Goal: Find contact information: Find contact information

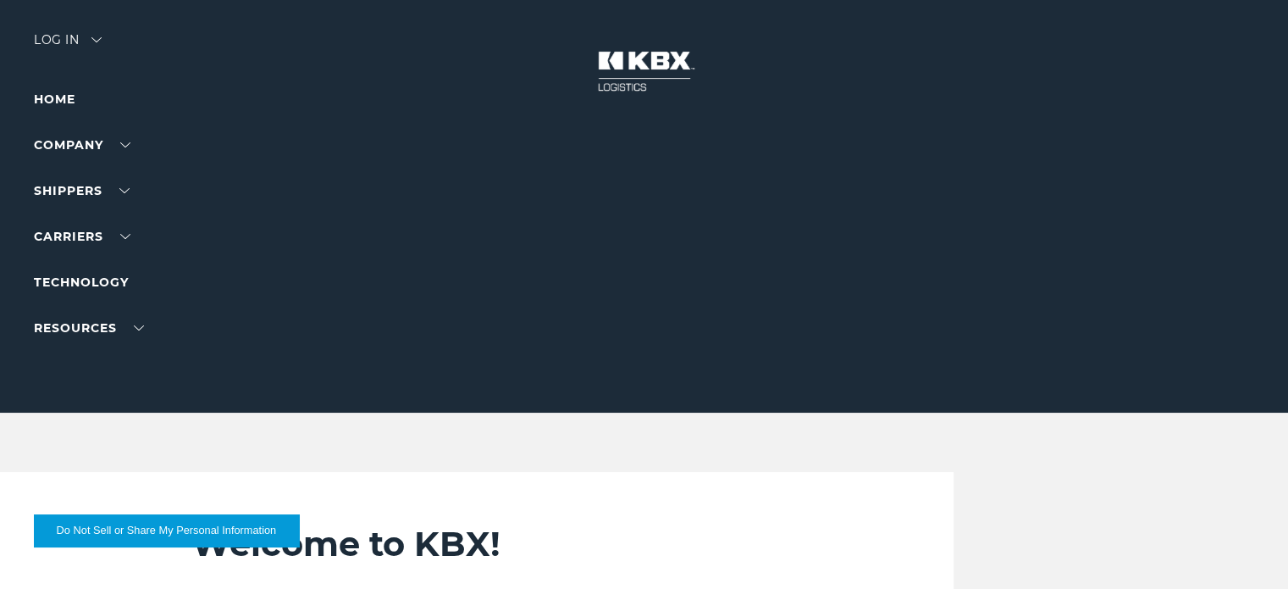
click at [78, 216] on link "Contact Us" at bounding box center [72, 209] width 77 height 13
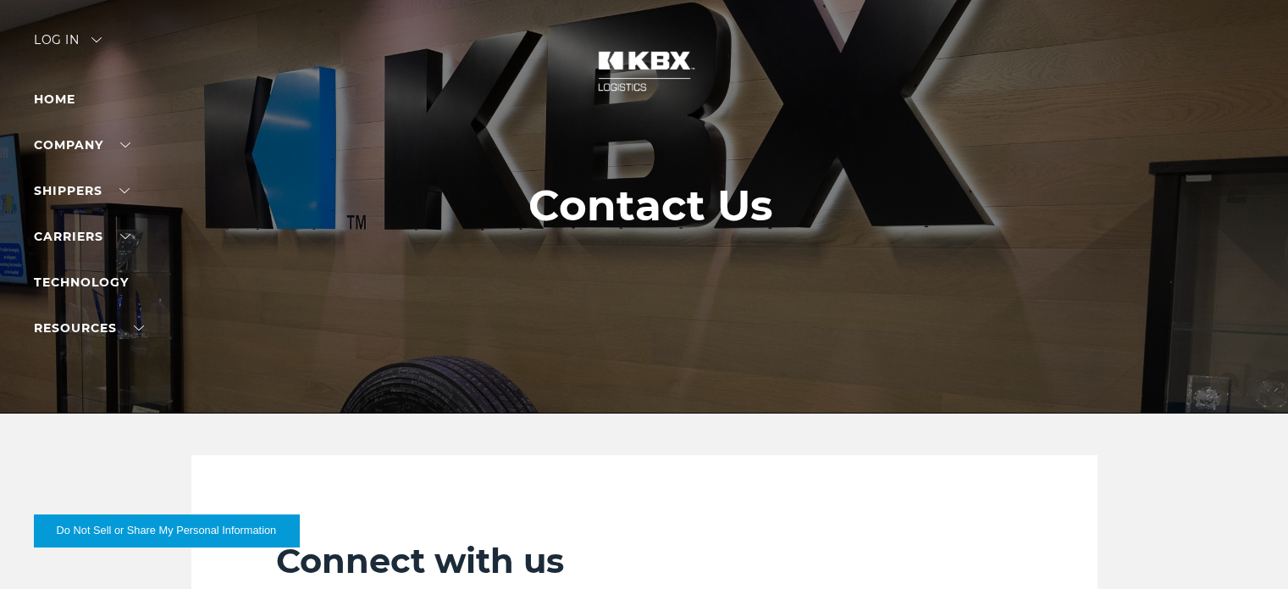
drag, startPoint x: 85, startPoint y: 178, endPoint x: 102, endPoint y: 176, distance: 17.0
click at [85, 170] on link "About Us" at bounding box center [65, 164] width 62 height 13
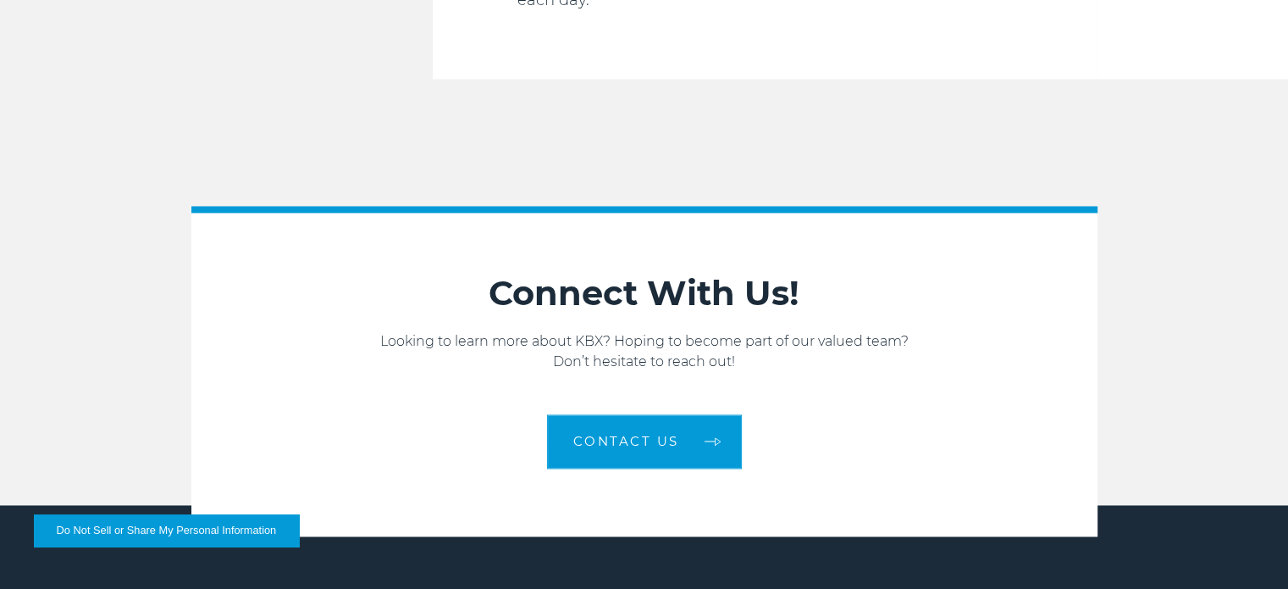
scroll to position [2715, 0]
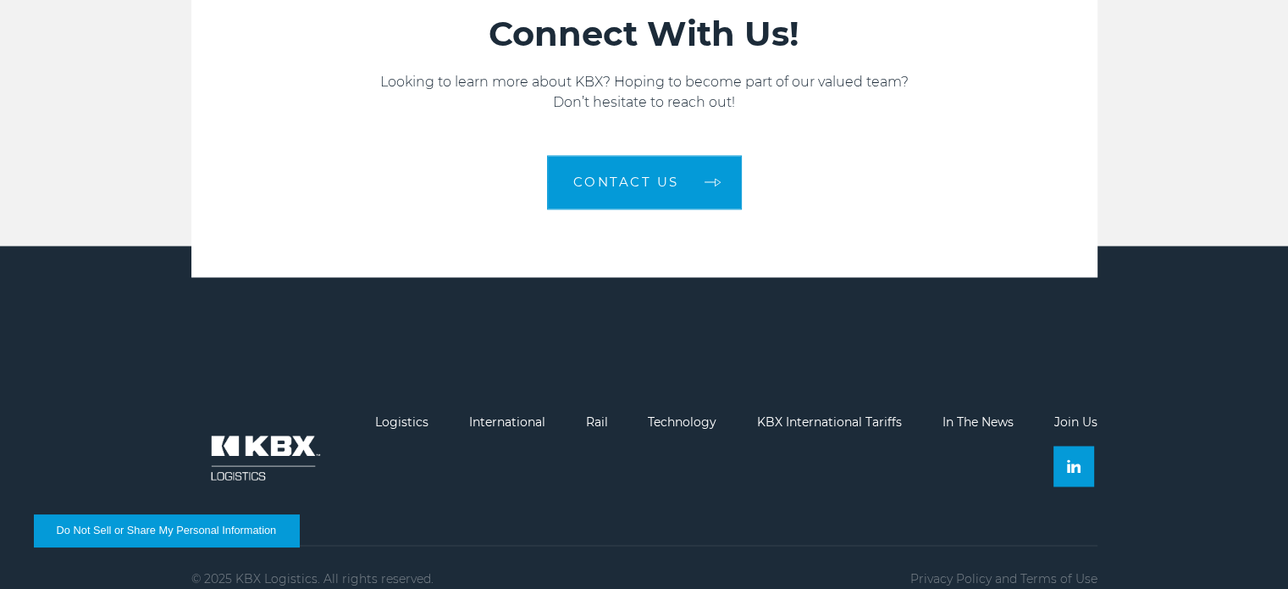
click at [704, 158] on link "Contact us" at bounding box center [644, 182] width 195 height 54
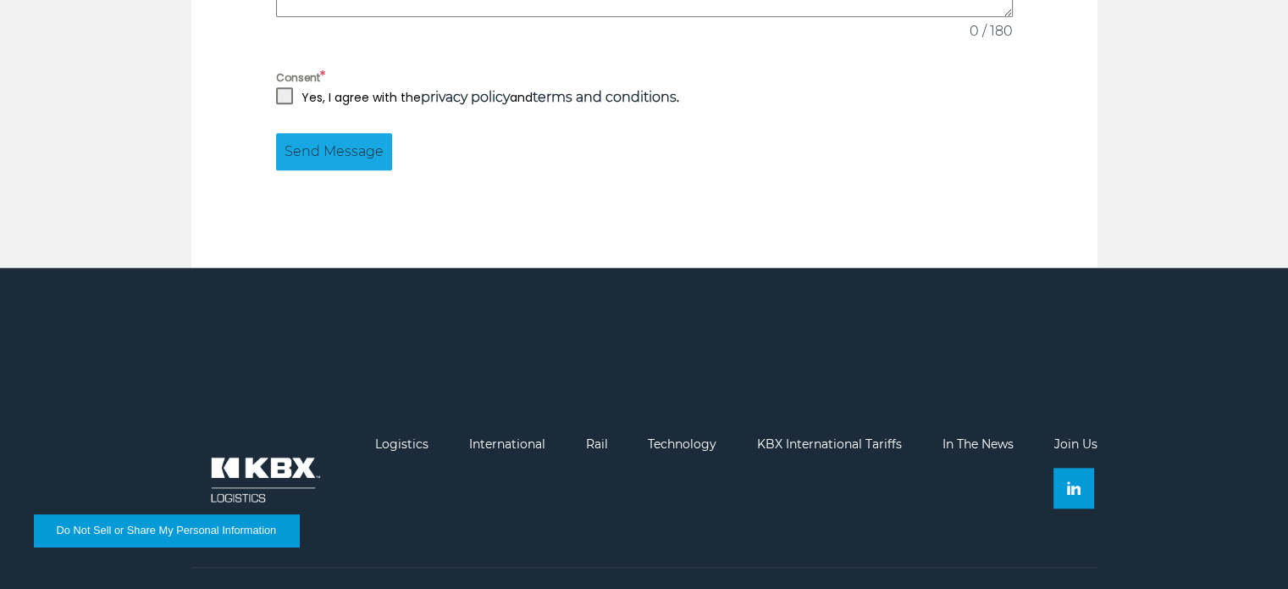
scroll to position [1692, 0]
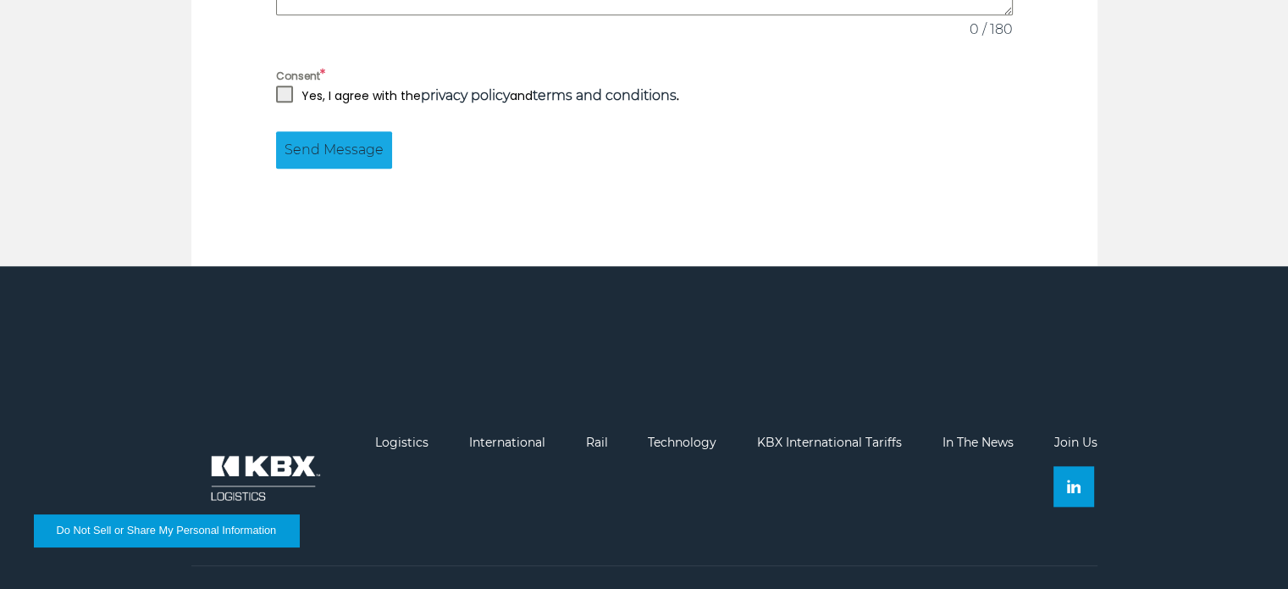
click at [1091, 434] on link "Join Us" at bounding box center [1074, 441] width 43 height 15
click at [1080, 479] on img at bounding box center [1074, 486] width 14 height 14
